Goal: Complete application form

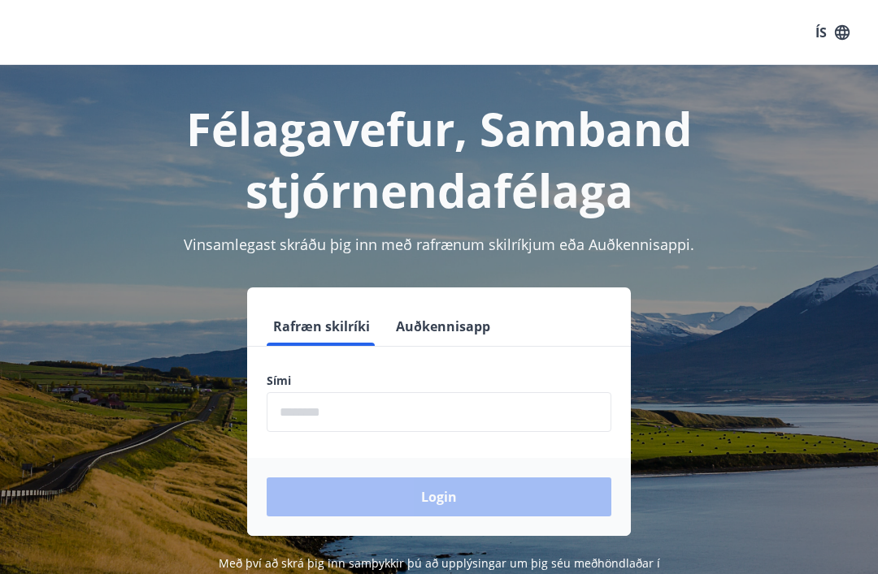
click at [397, 407] on input "phone" at bounding box center [439, 412] width 345 height 40
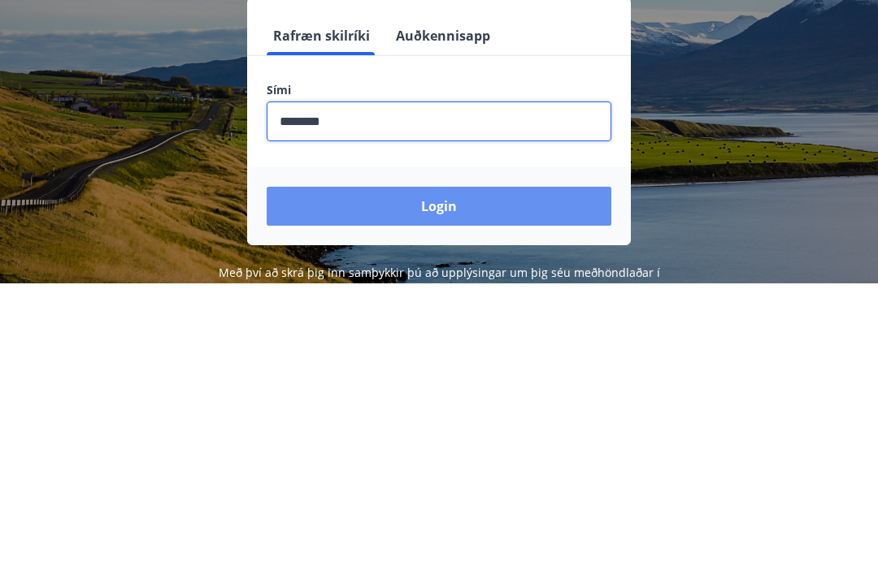
type input "********"
click at [439, 478] on button "Login" at bounding box center [439, 497] width 345 height 39
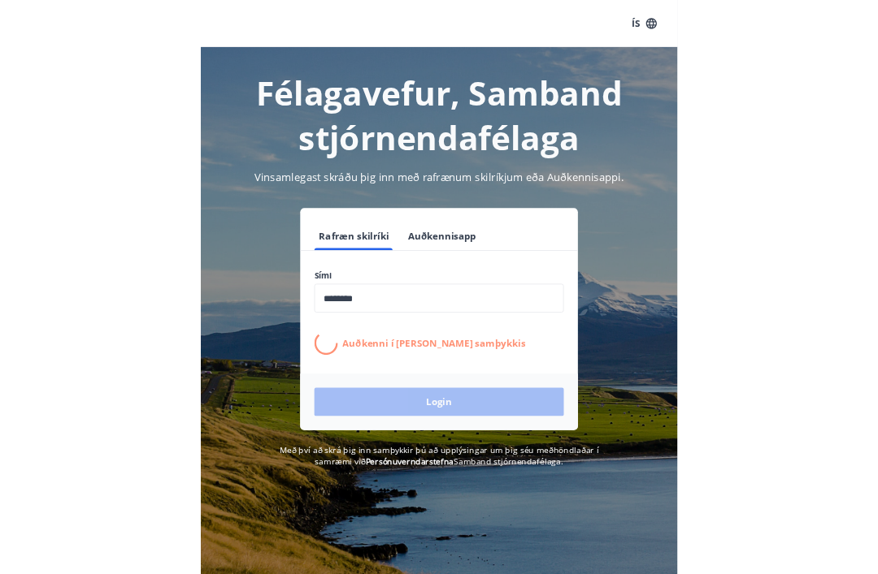
scroll to position [254, 0]
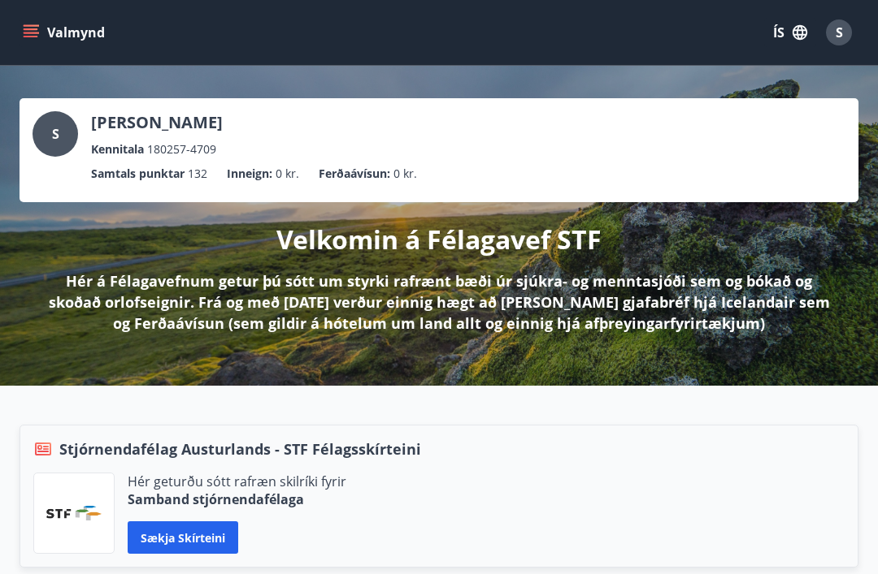
click at [45, 30] on button "Valmynd" at bounding box center [66, 32] width 92 height 29
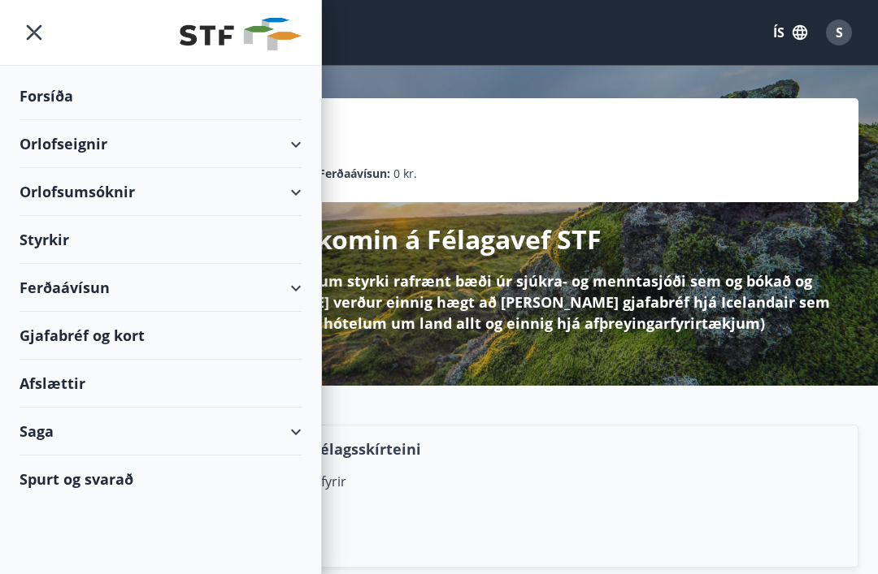
click at [142, 150] on div "Orlofseignir" at bounding box center [161, 144] width 282 height 48
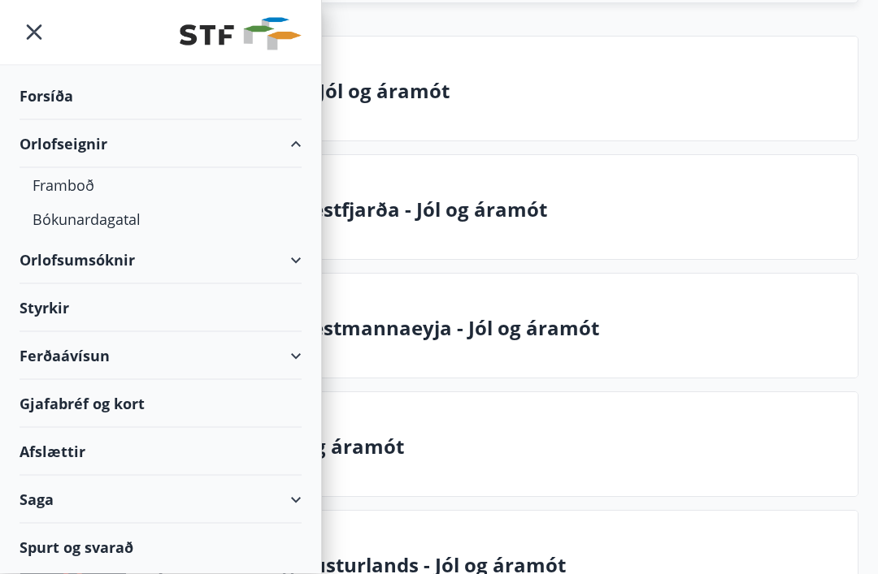
scroll to position [566, 0]
click at [476, 217] on p "Stjórnendafélag Vestfjarða - Jól og áramót" at bounding box center [491, 209] width 705 height 28
click at [37, 27] on icon "menu" at bounding box center [34, 32] width 29 height 29
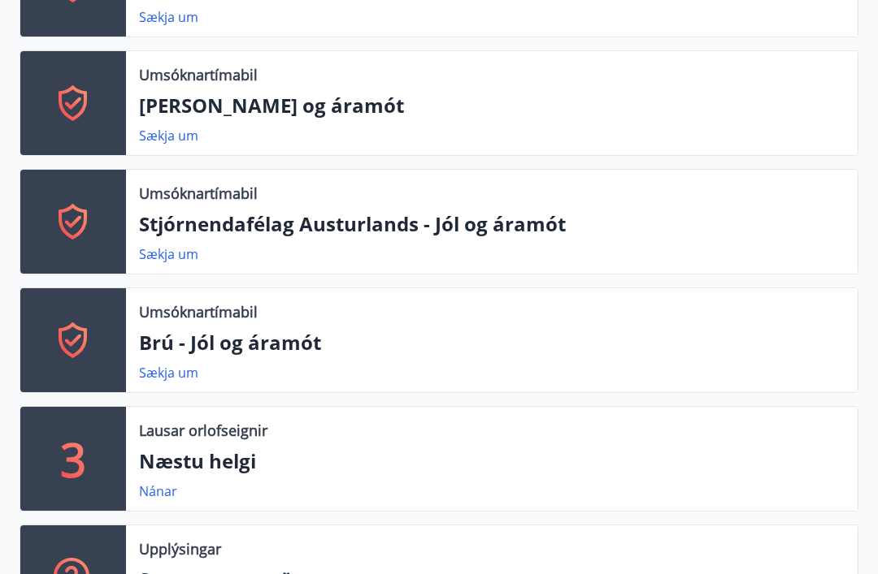
scroll to position [906, 0]
click at [83, 230] on icon at bounding box center [73, 222] width 28 height 36
click at [180, 254] on link "Sækja um" at bounding box center [168, 254] width 59 height 18
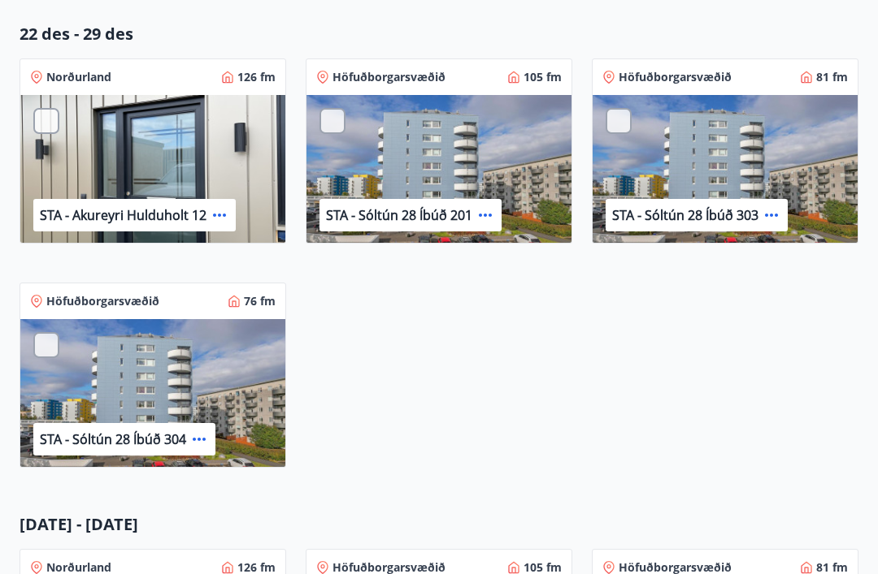
scroll to position [384, 0]
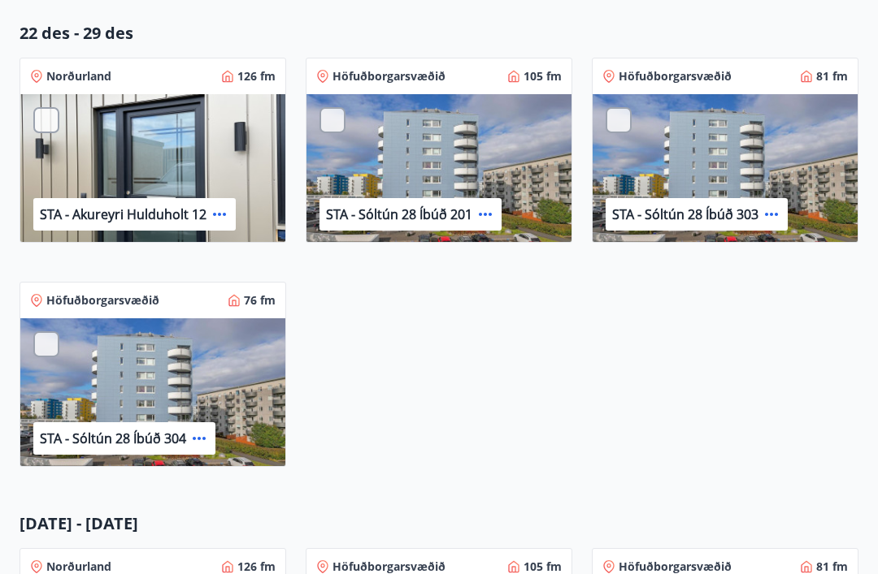
click at [188, 210] on p "STA - Akureyri Hulduholt 12" at bounding box center [123, 215] width 167 height 18
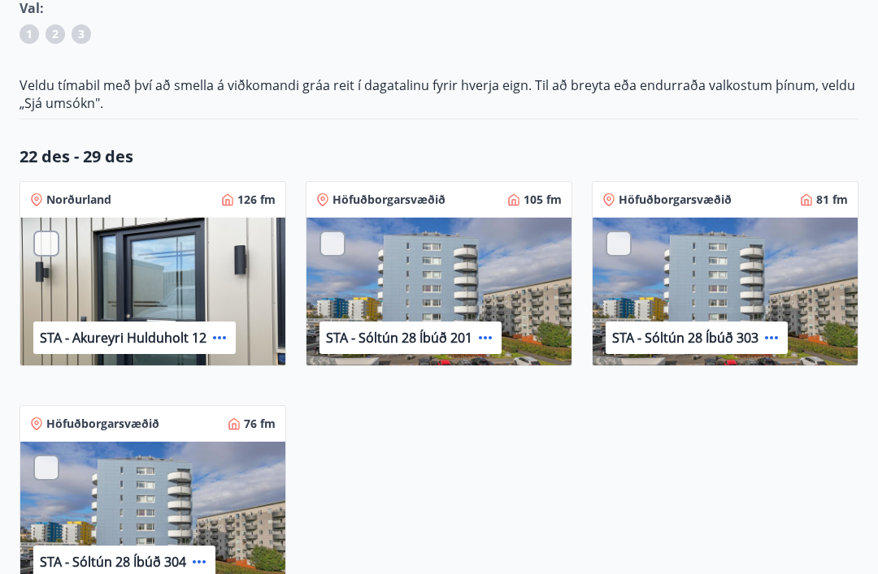
scroll to position [255, 0]
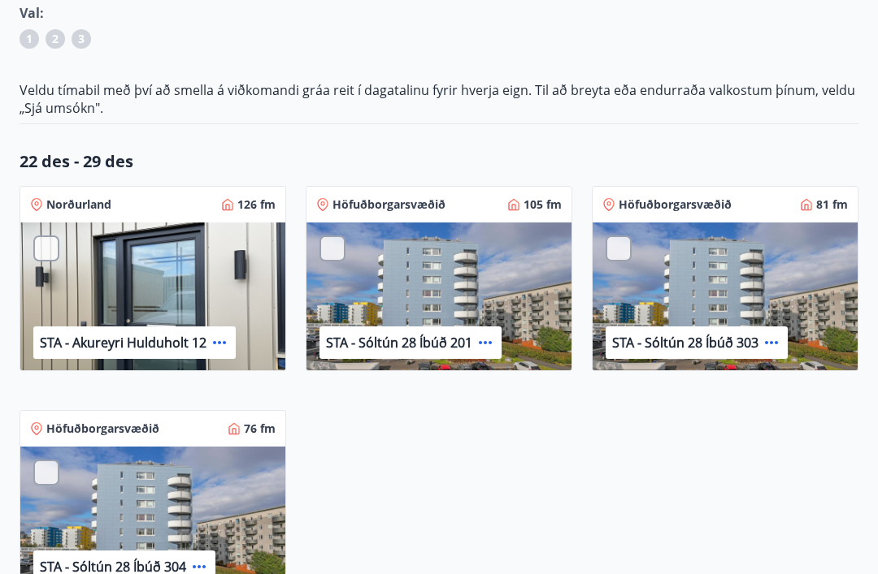
click at [199, 272] on div "STA - Akureyri Hulduholt 12" at bounding box center [152, 298] width 265 height 150
click at [164, 307] on div "STA - Akureyri Hulduholt 12" at bounding box center [152, 298] width 265 height 150
click at [58, 243] on div at bounding box center [46, 249] width 26 height 26
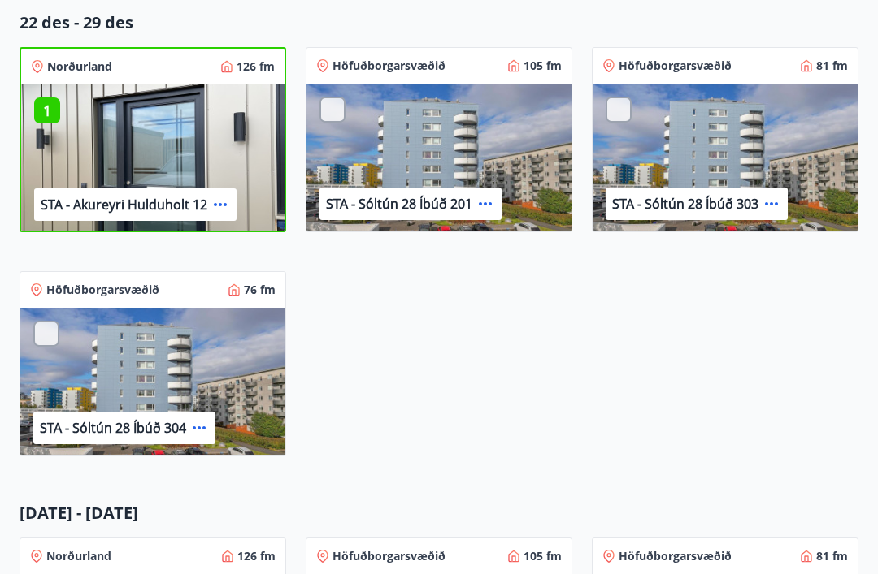
scroll to position [384, 0]
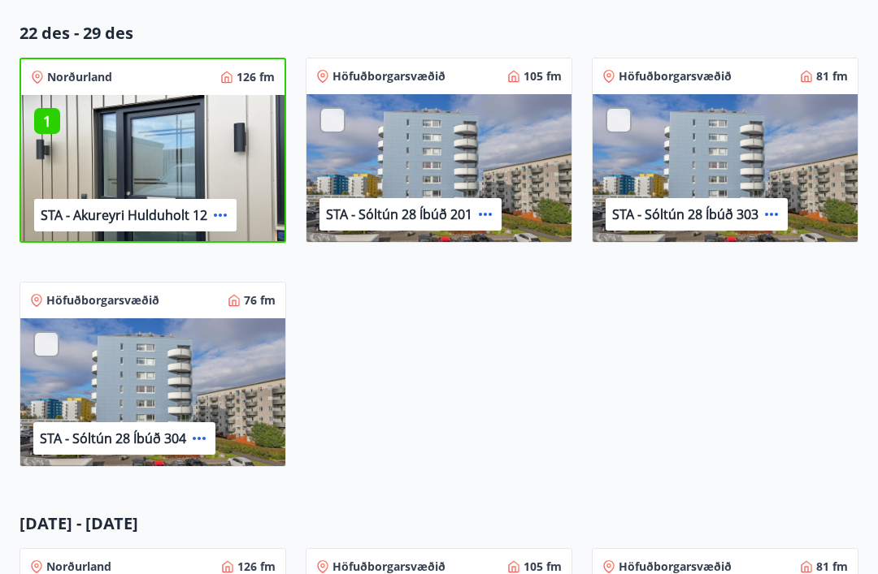
click at [152, 215] on p "STA - Akureyri Hulduholt 12" at bounding box center [124, 216] width 167 height 18
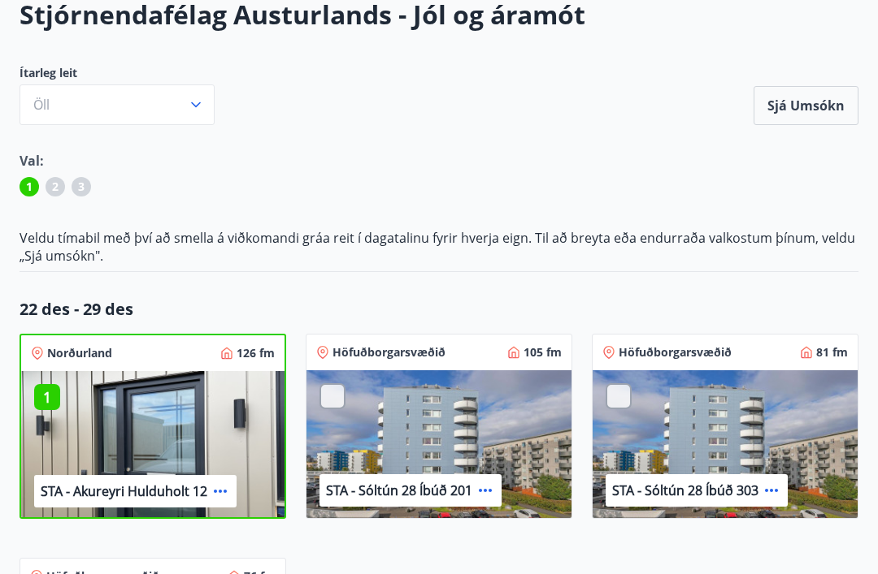
scroll to position [107, 0]
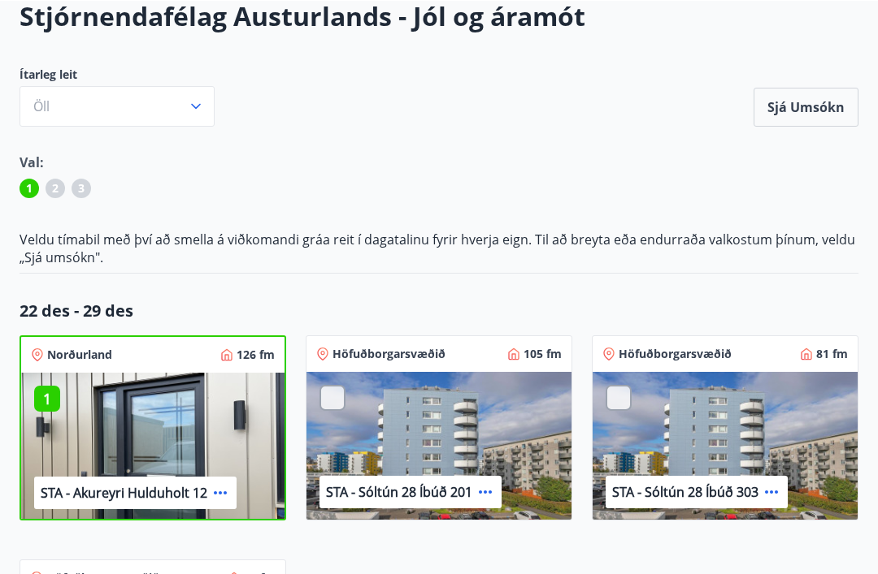
click at [805, 122] on button "Sjá umsókn" at bounding box center [805, 106] width 105 height 39
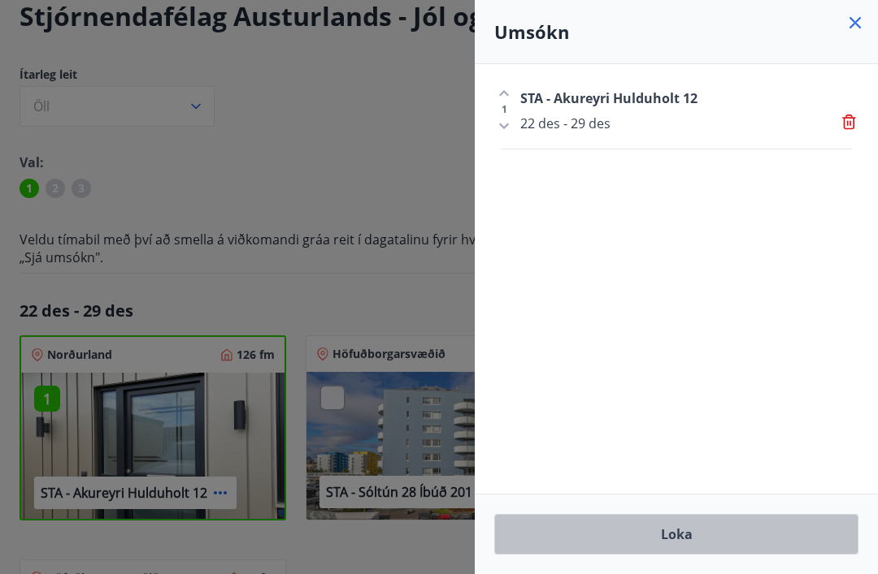
click at [702, 531] on button "Loka" at bounding box center [676, 534] width 364 height 41
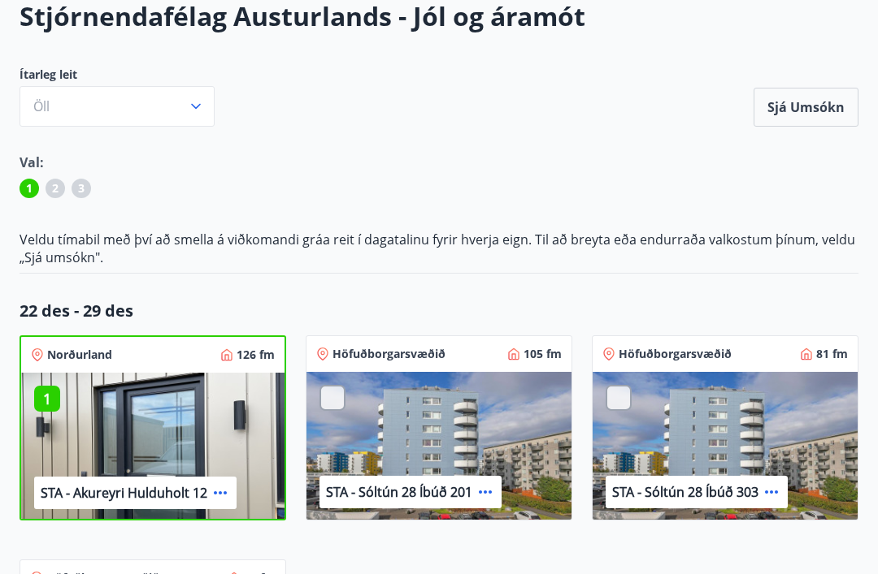
click at [808, 110] on button "Sjá umsókn" at bounding box center [805, 107] width 105 height 39
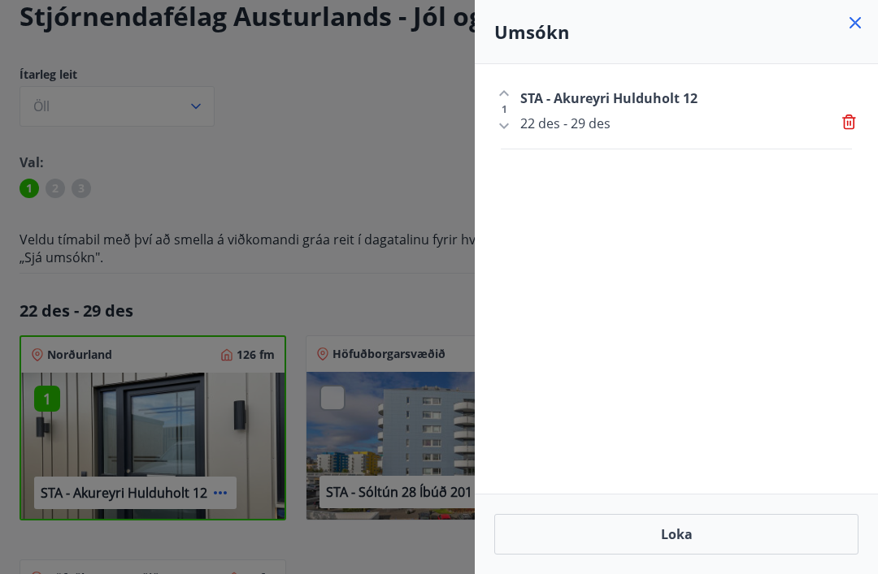
click at [691, 535] on button "Loka" at bounding box center [676, 534] width 364 height 41
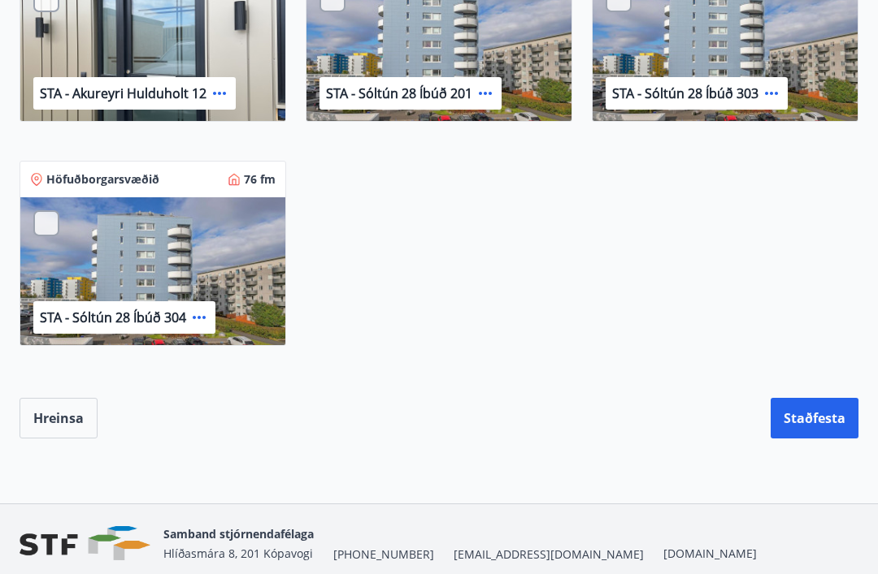
scroll to position [1011, 0]
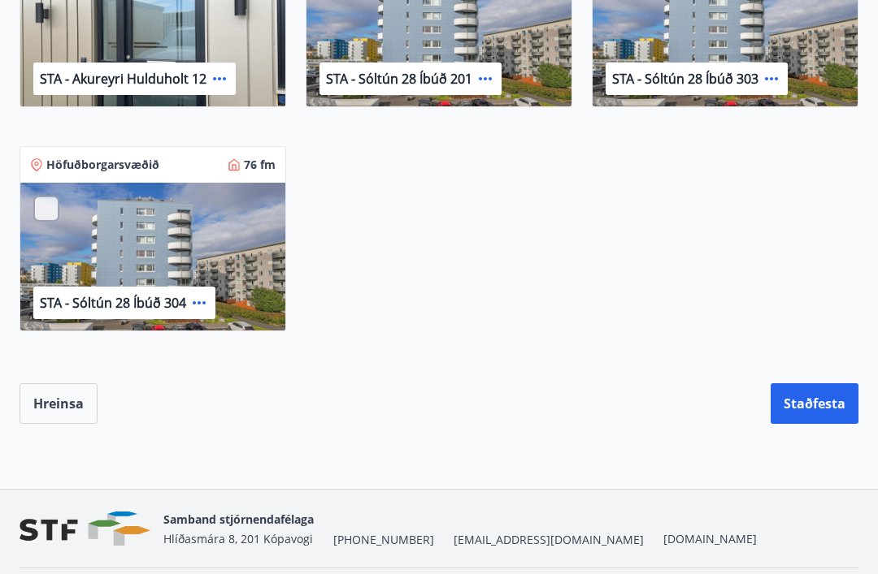
click at [59, 403] on button "Hreinsa" at bounding box center [59, 404] width 78 height 41
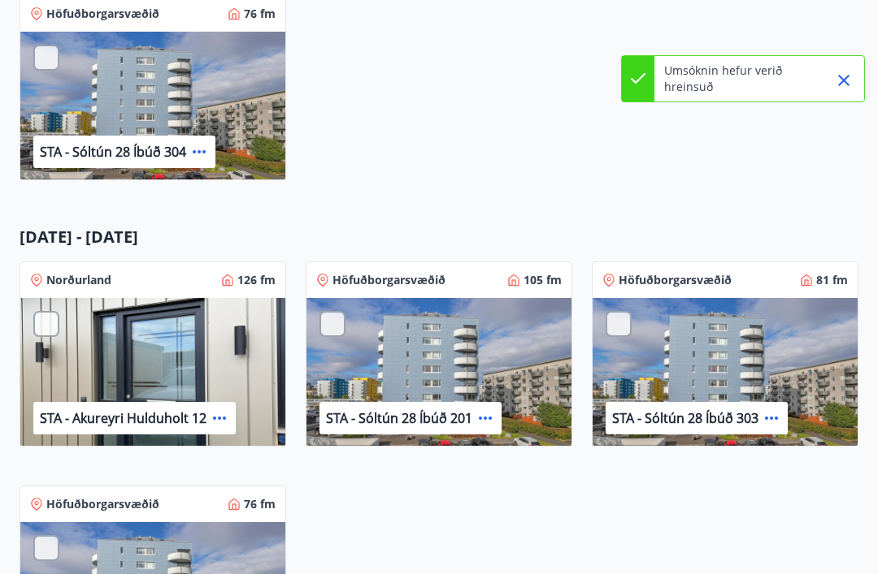
scroll to position [672, 0]
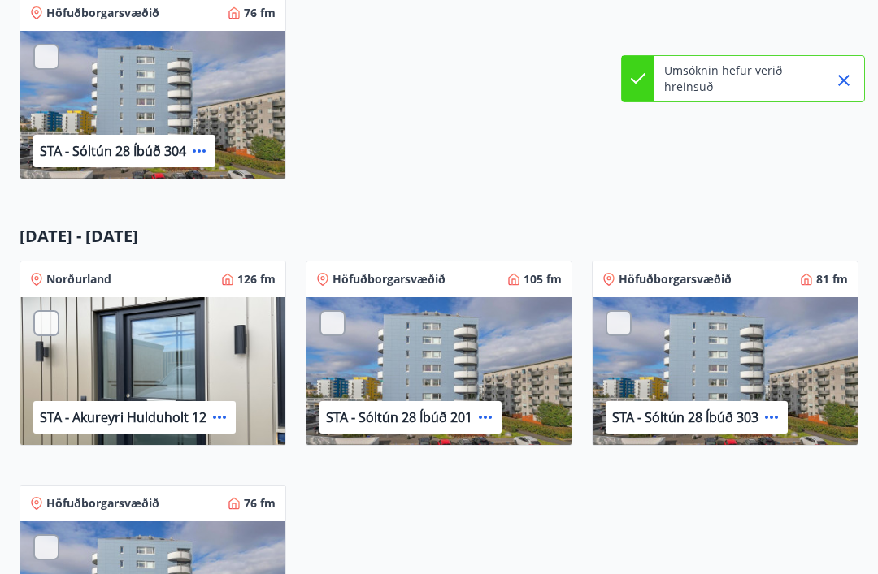
click at [54, 324] on div at bounding box center [46, 323] width 26 height 26
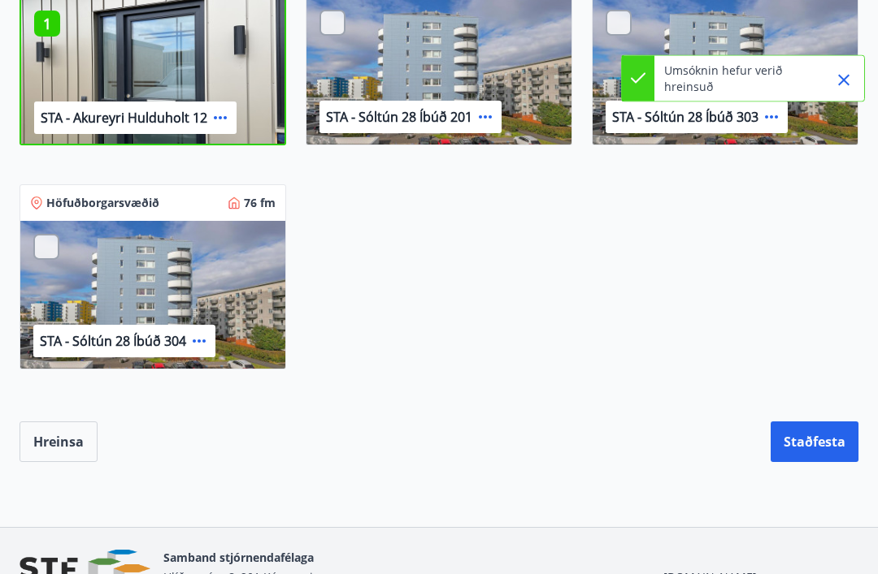
scroll to position [1011, 0]
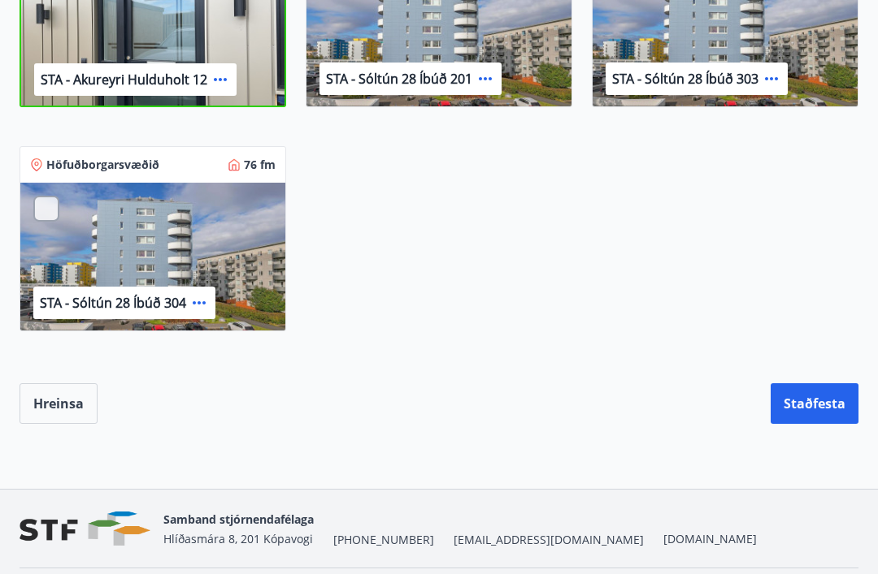
click at [817, 402] on button "Staðfesta" at bounding box center [814, 404] width 88 height 41
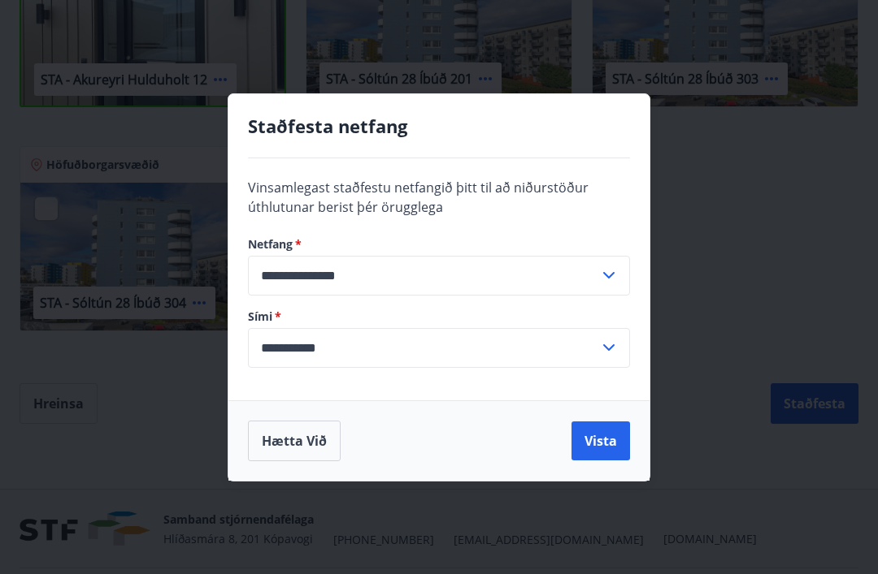
click at [601, 461] on button "Vista" at bounding box center [600, 441] width 59 height 39
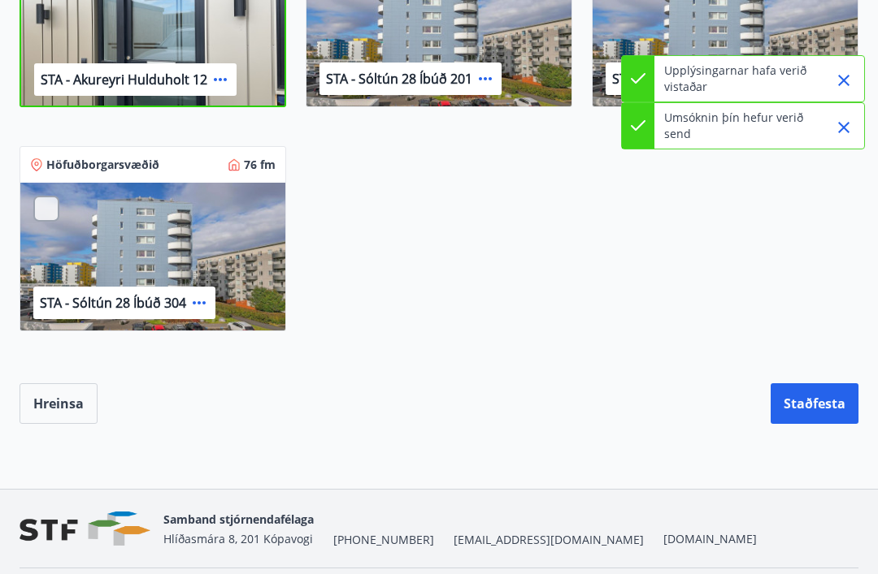
click at [816, 404] on button "Staðfesta" at bounding box center [814, 404] width 88 height 41
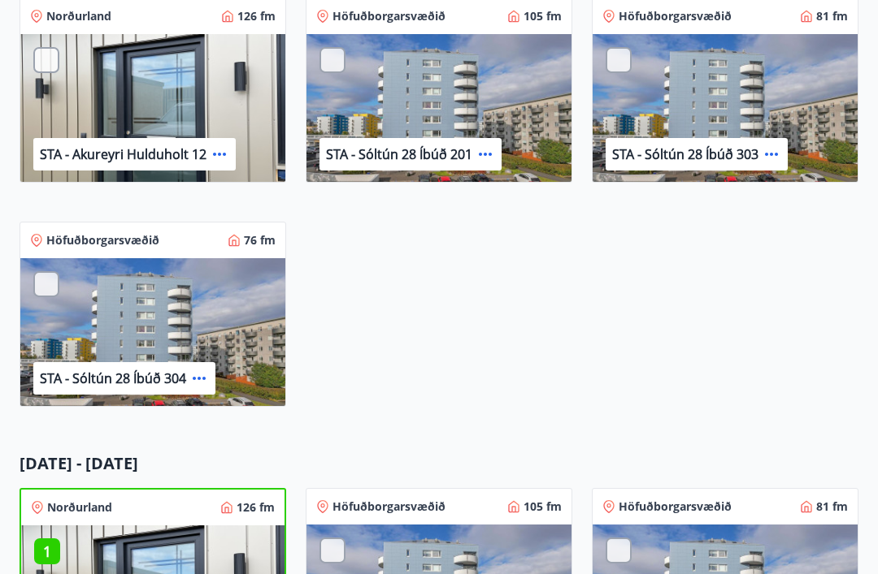
scroll to position [438, 0]
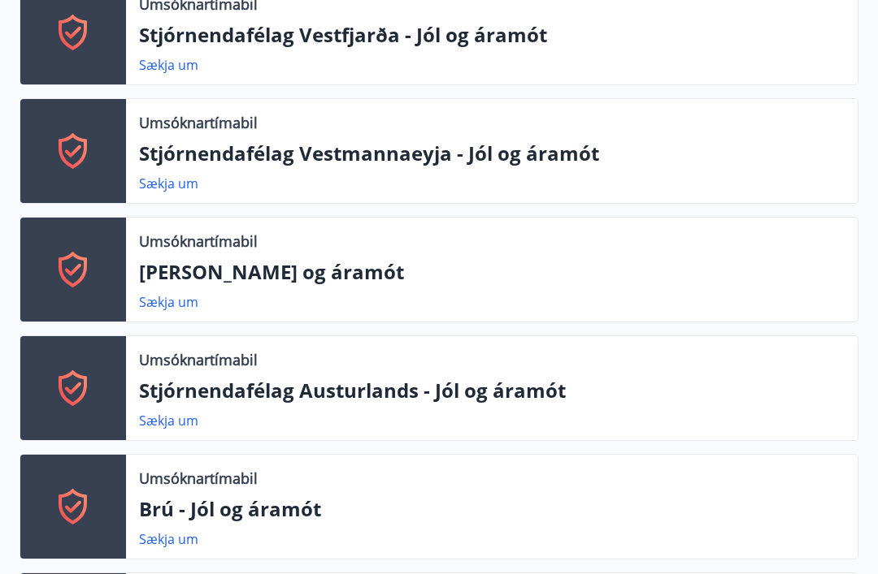
scroll to position [740, 0]
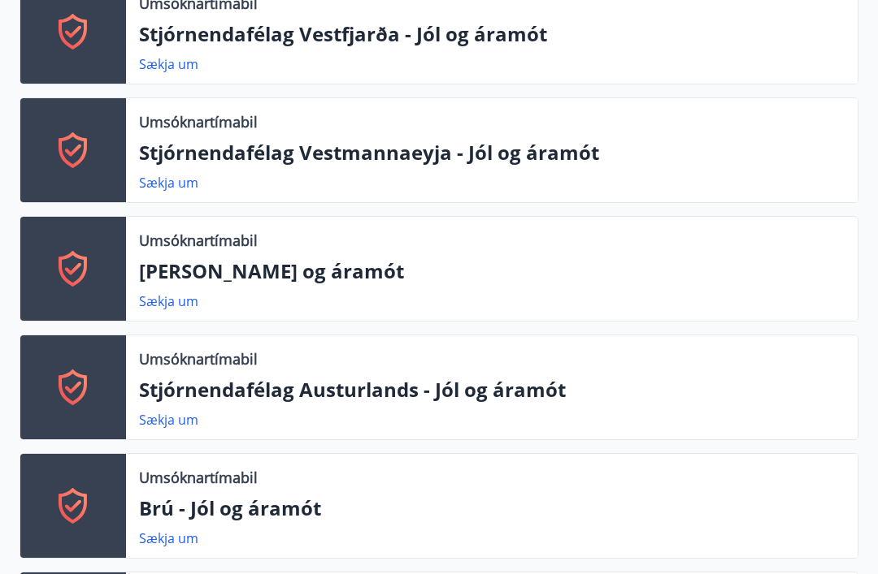
click at [387, 401] on p "Stjórnendafélag Austurlands - Jól og áramót" at bounding box center [491, 390] width 705 height 28
click at [373, 393] on p "Stjórnendafélag Austurlands - Jól og áramót" at bounding box center [491, 390] width 705 height 28
click at [313, 397] on p "Stjórnendafélag Austurlands - Jól og áramót" at bounding box center [491, 390] width 705 height 28
click at [189, 422] on link "Sækja um" at bounding box center [168, 420] width 59 height 18
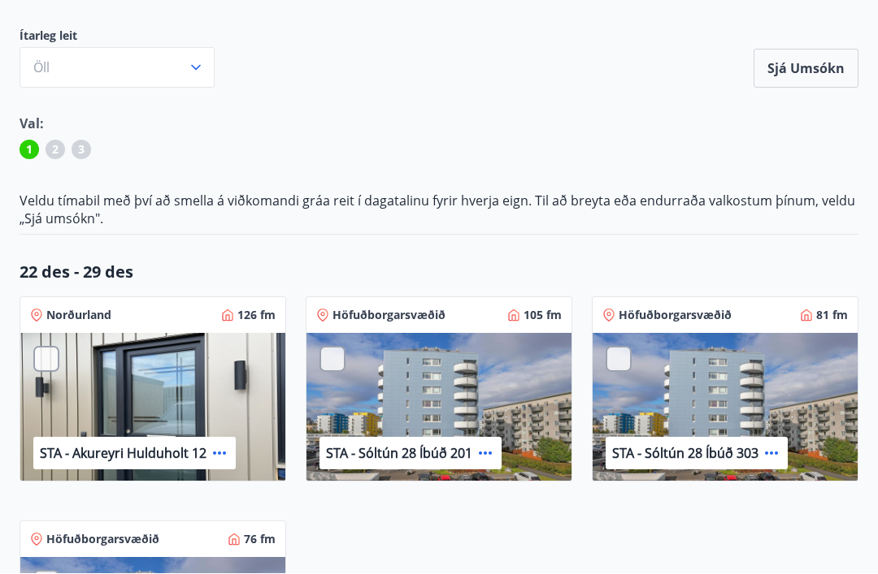
click at [55, 358] on div at bounding box center [46, 360] width 26 height 26
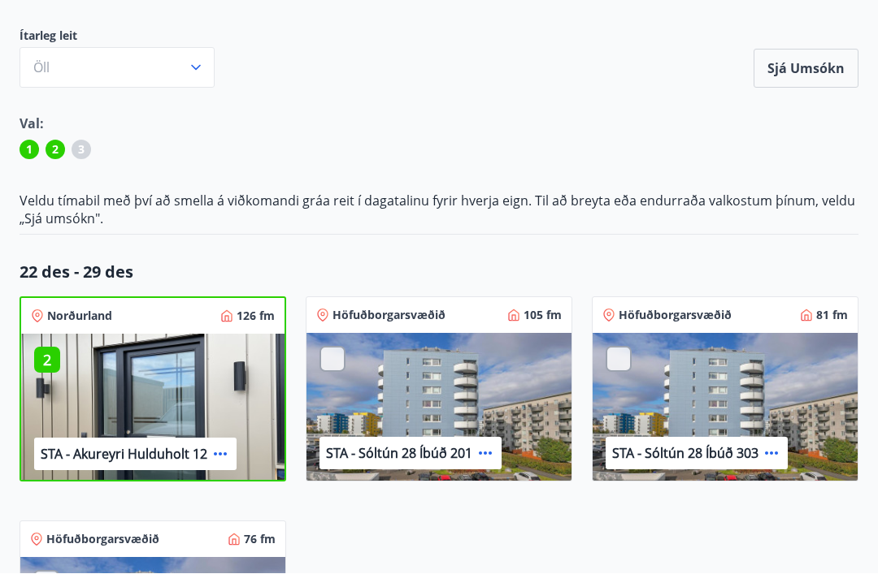
scroll to position [145, 0]
click at [56, 349] on div "2" at bounding box center [47, 360] width 26 height 26
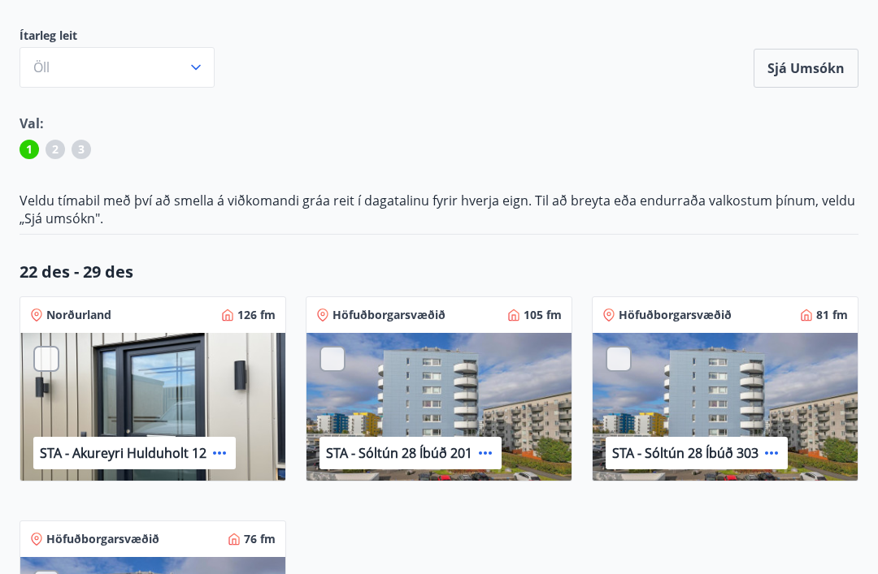
click at [816, 77] on button "Sjá umsókn" at bounding box center [805, 68] width 105 height 39
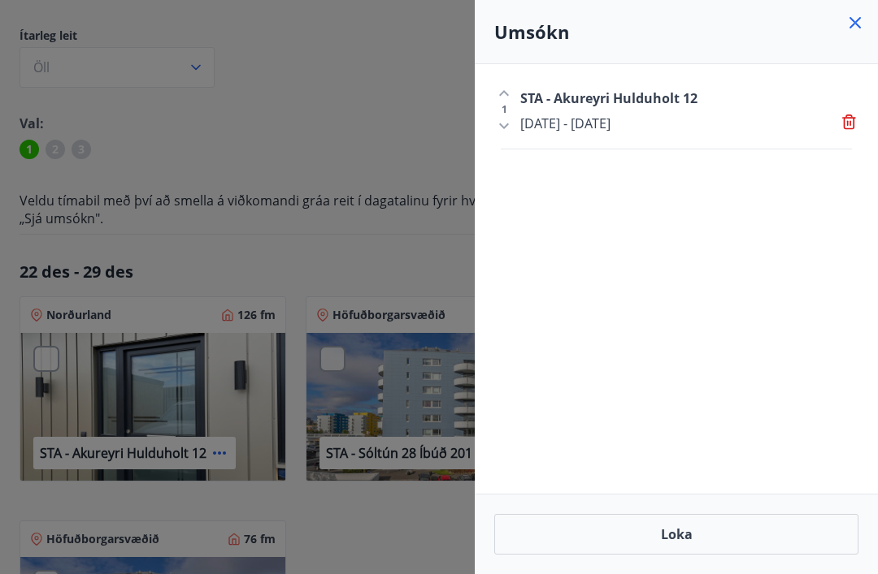
click at [856, 118] on icon at bounding box center [850, 123] width 16 height 16
click at [54, 359] on div at bounding box center [439, 287] width 878 height 574
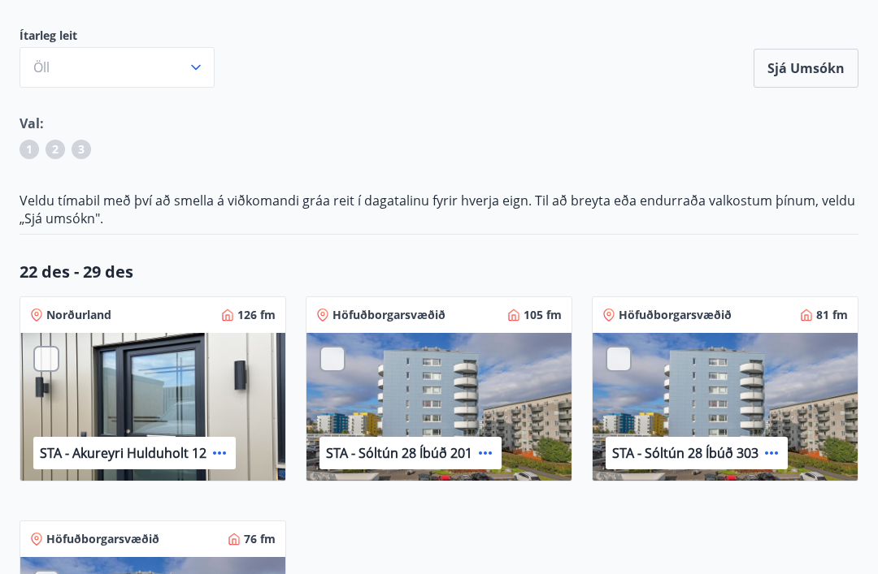
click at [158, 265] on p "22 des - 29 des" at bounding box center [439, 272] width 839 height 23
click at [58, 362] on div at bounding box center [46, 359] width 26 height 26
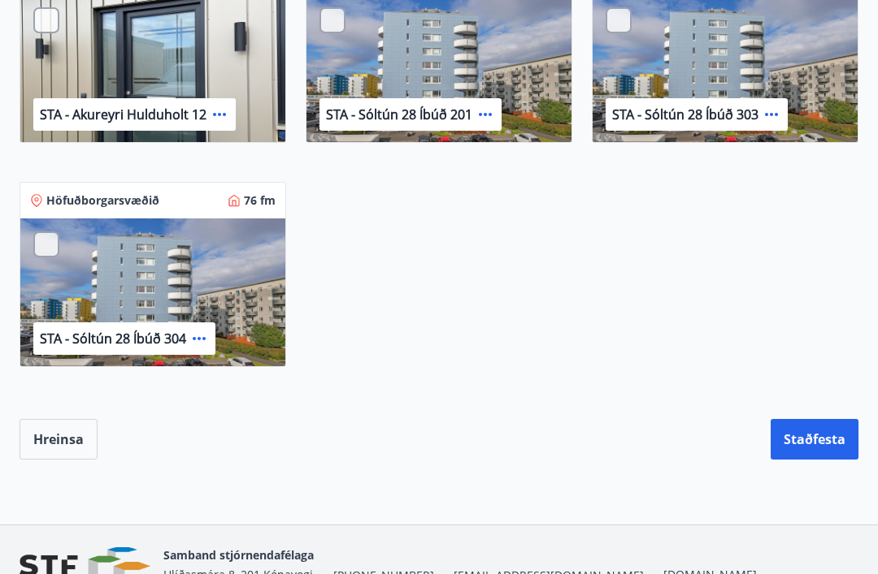
scroll to position [975, 0]
click at [817, 444] on button "Staðfesta" at bounding box center [814, 439] width 88 height 41
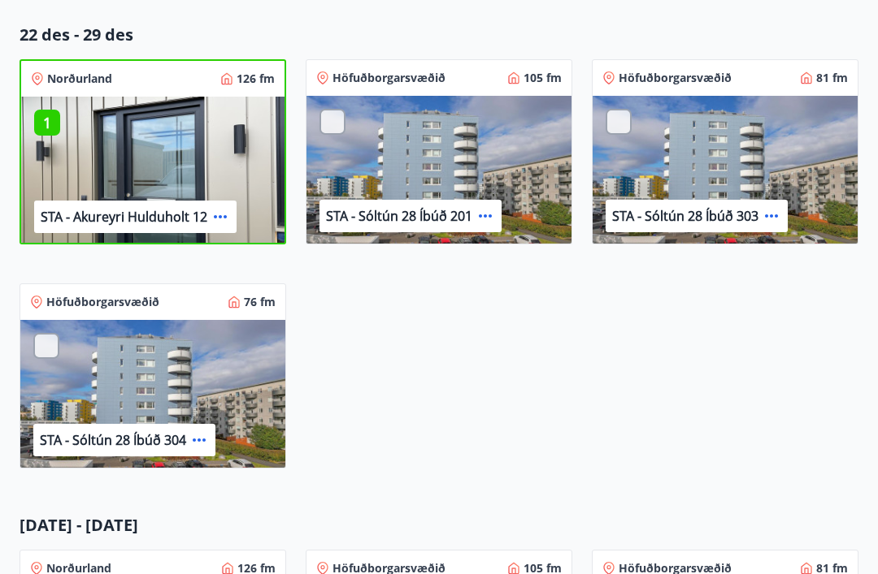
scroll to position [383, 0]
